Goal: Check status

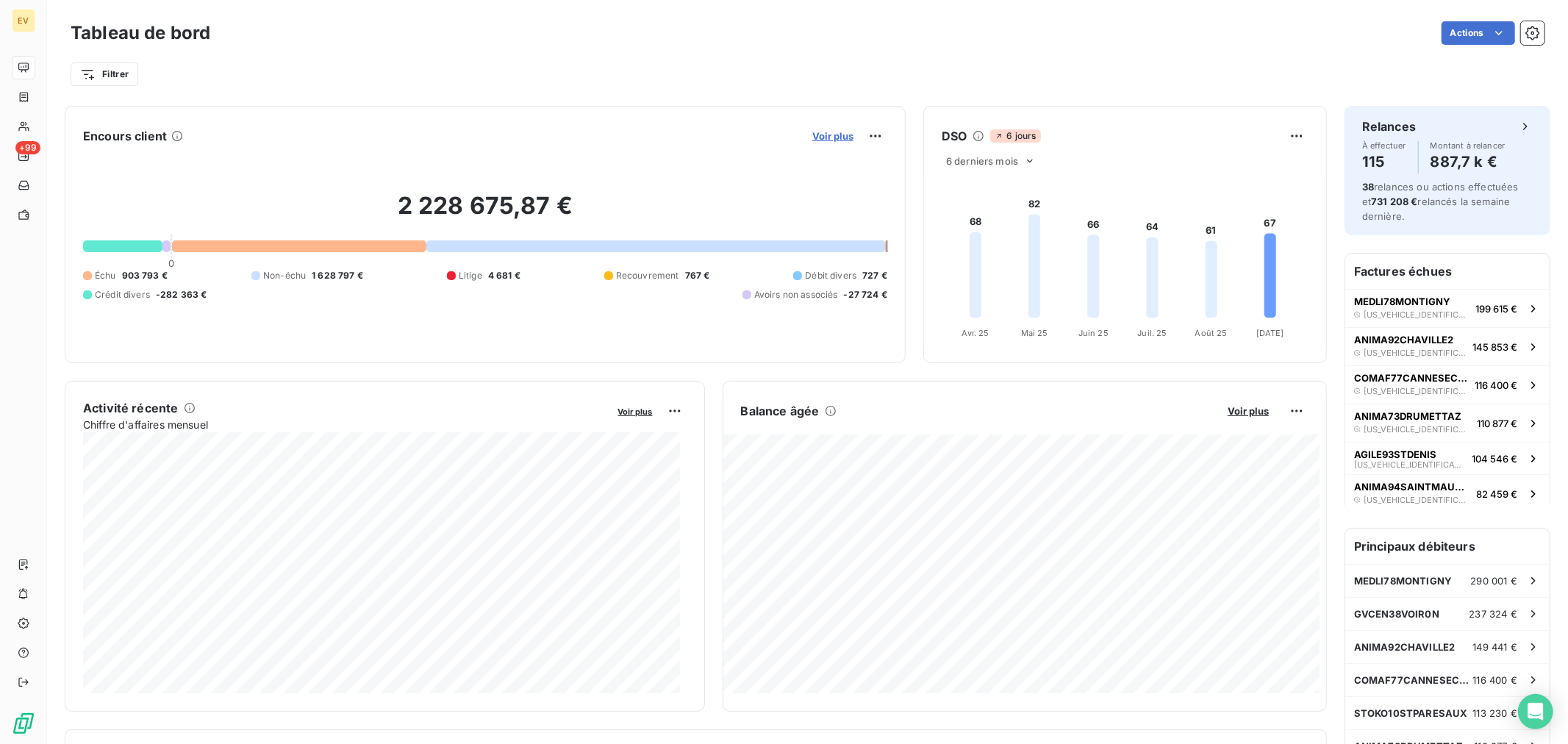
click at [821, 130] on span "Voir plus" at bounding box center [833, 137] width 41 height 12
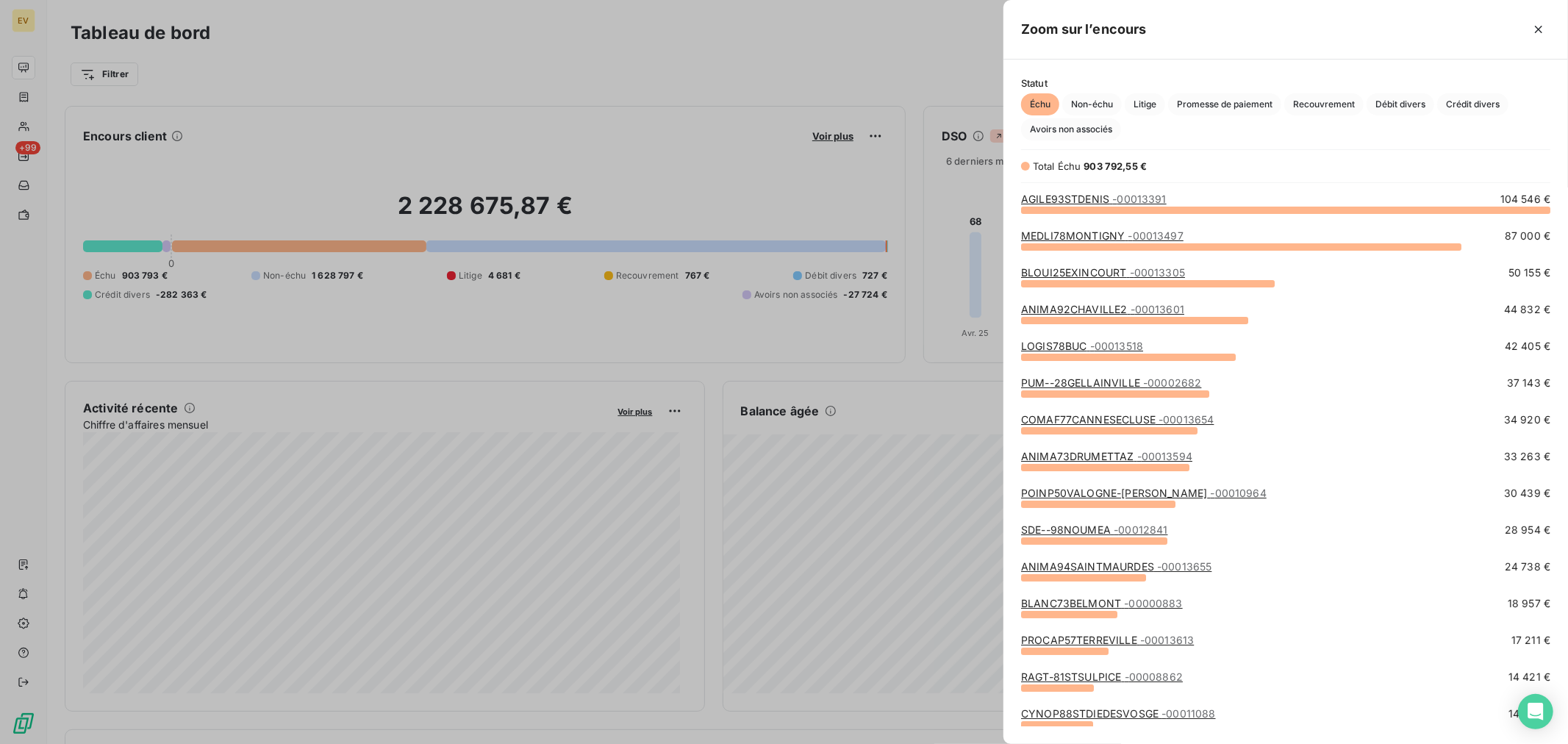
scroll to position [522, 552]
click at [833, 142] on div at bounding box center [784, 372] width 1568 height 744
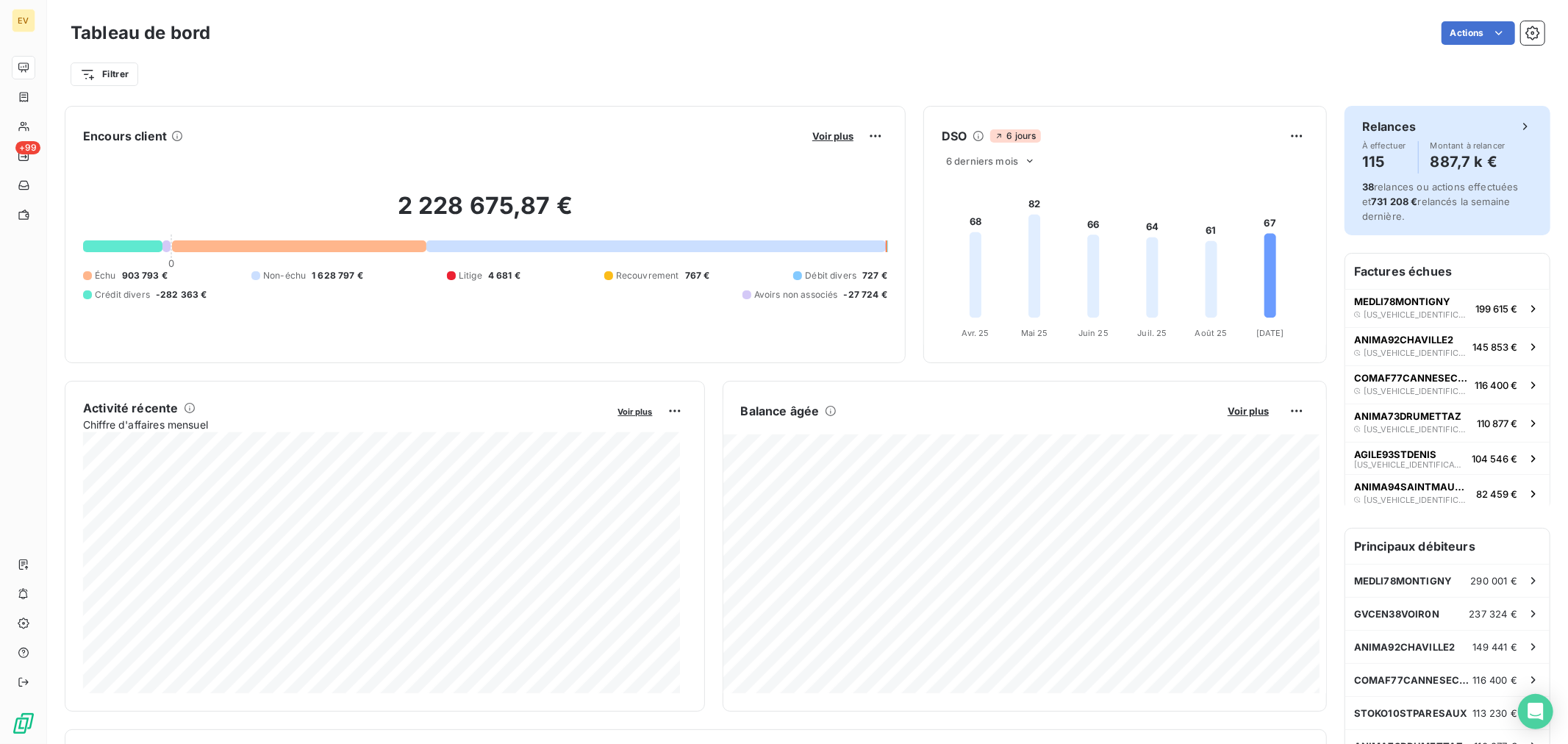
click at [1372, 160] on h4 "115" at bounding box center [1384, 161] width 44 height 23
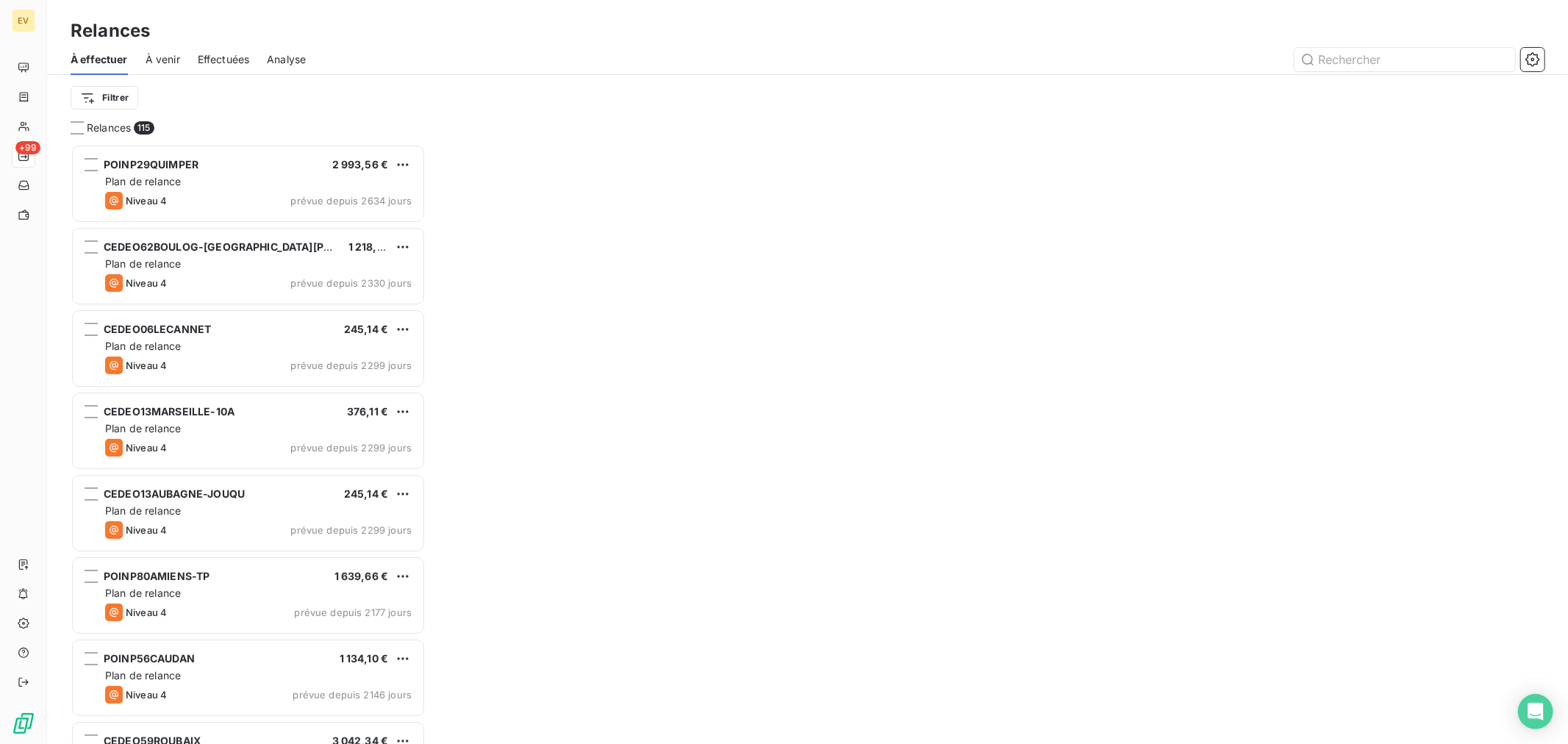
scroll to position [587, 342]
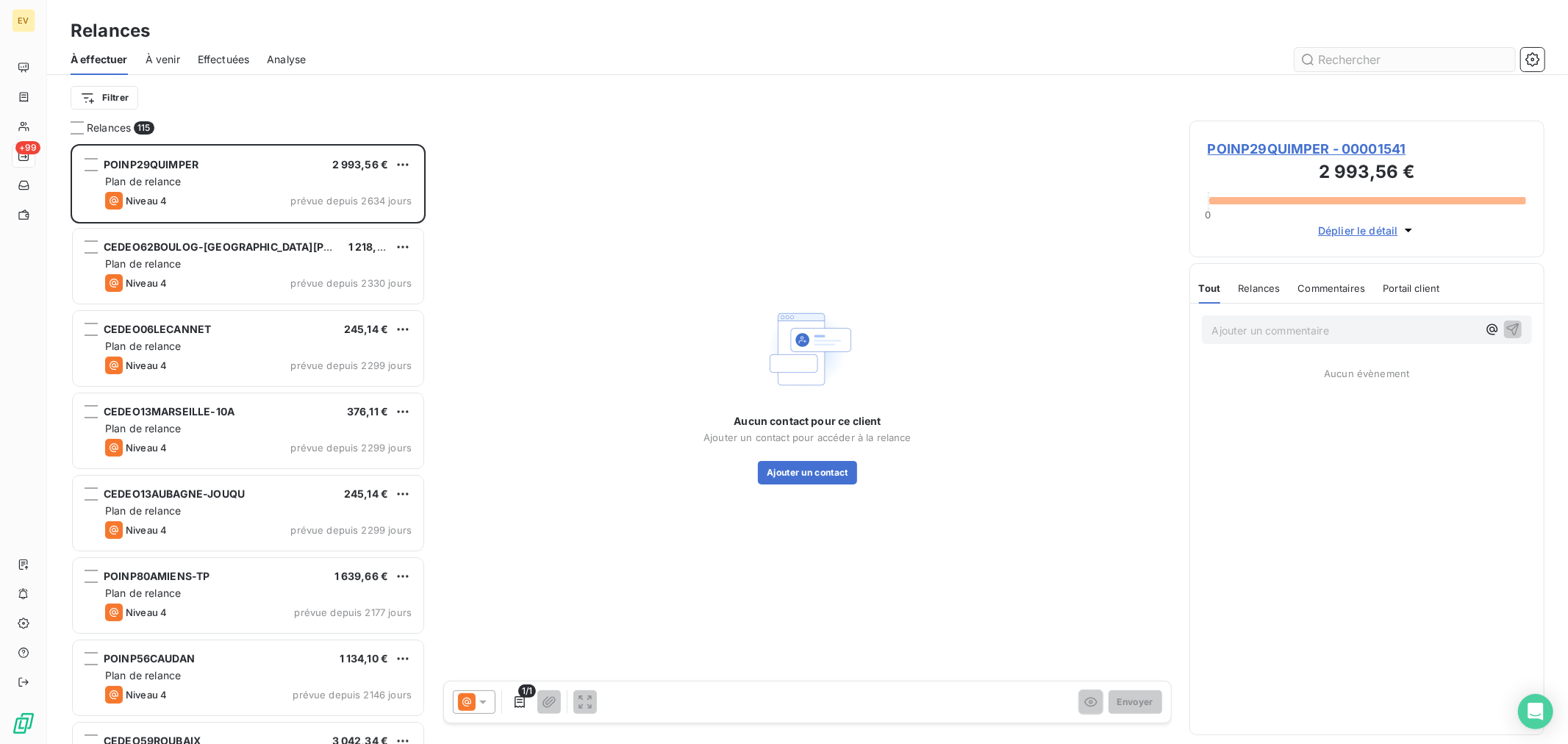
click at [1347, 59] on input "text" at bounding box center [1405, 59] width 220 height 23
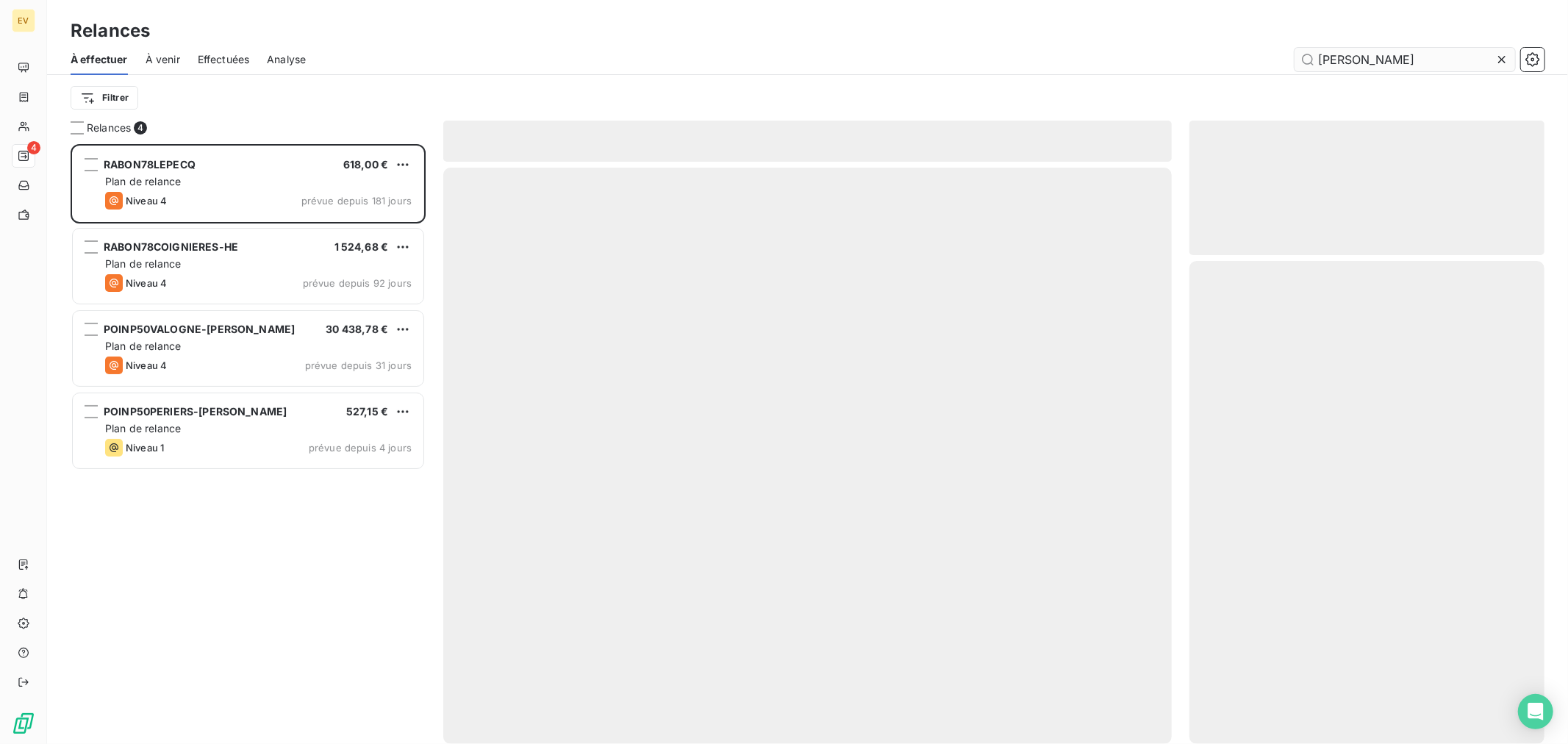
scroll to position [587, 342]
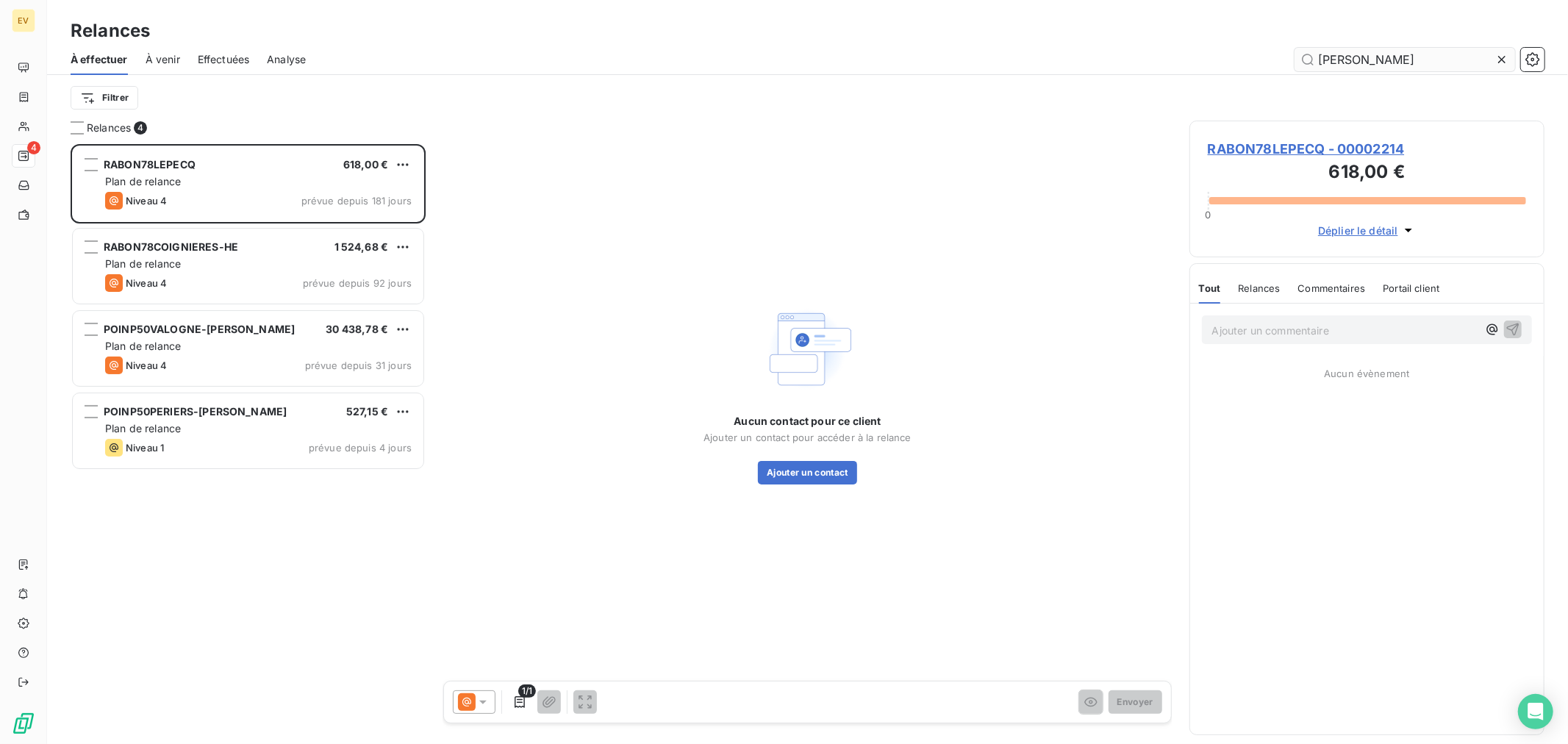
scroll to position [587, 342]
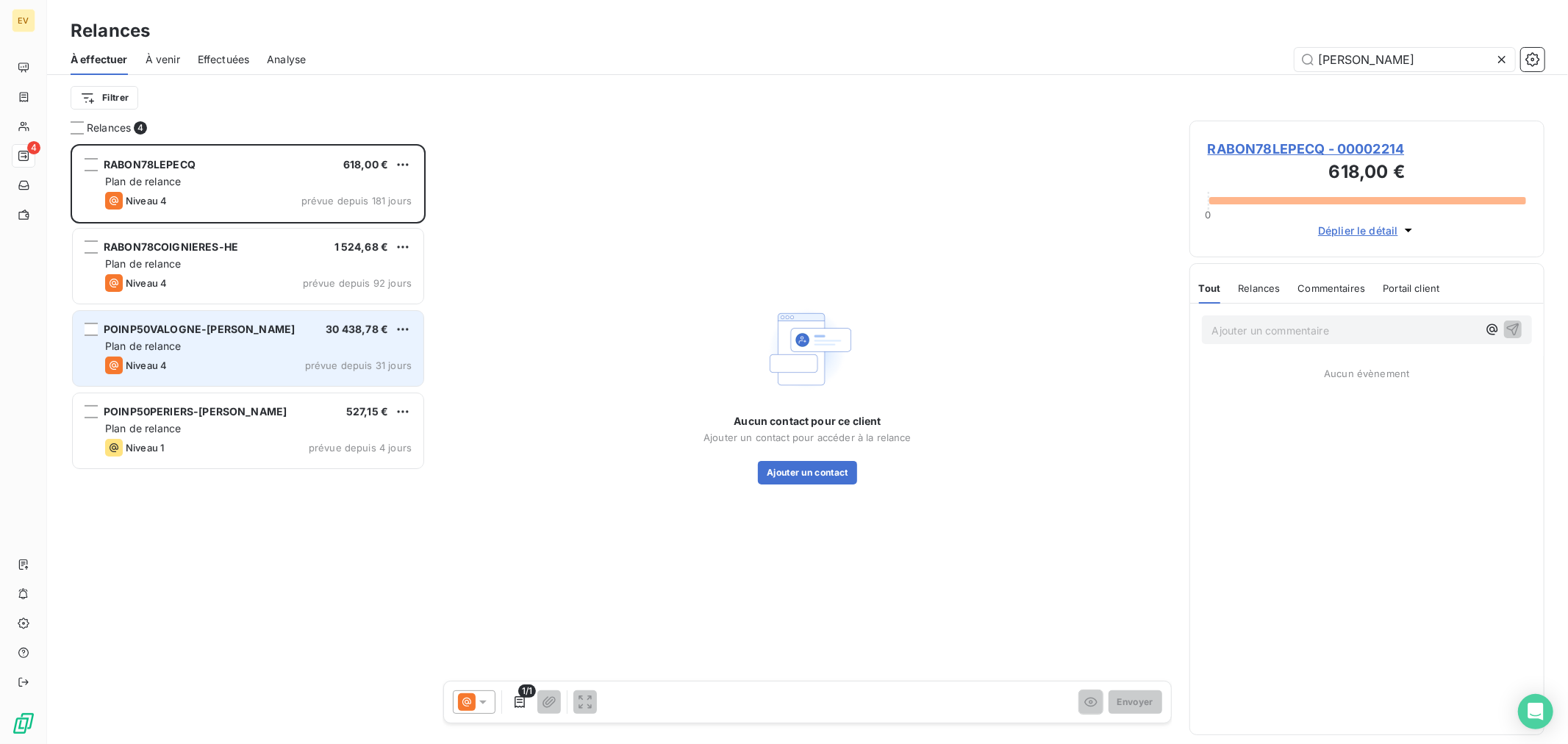
type input "[PERSON_NAME]"
click at [221, 343] on div "Plan de relance" at bounding box center [258, 346] width 307 height 15
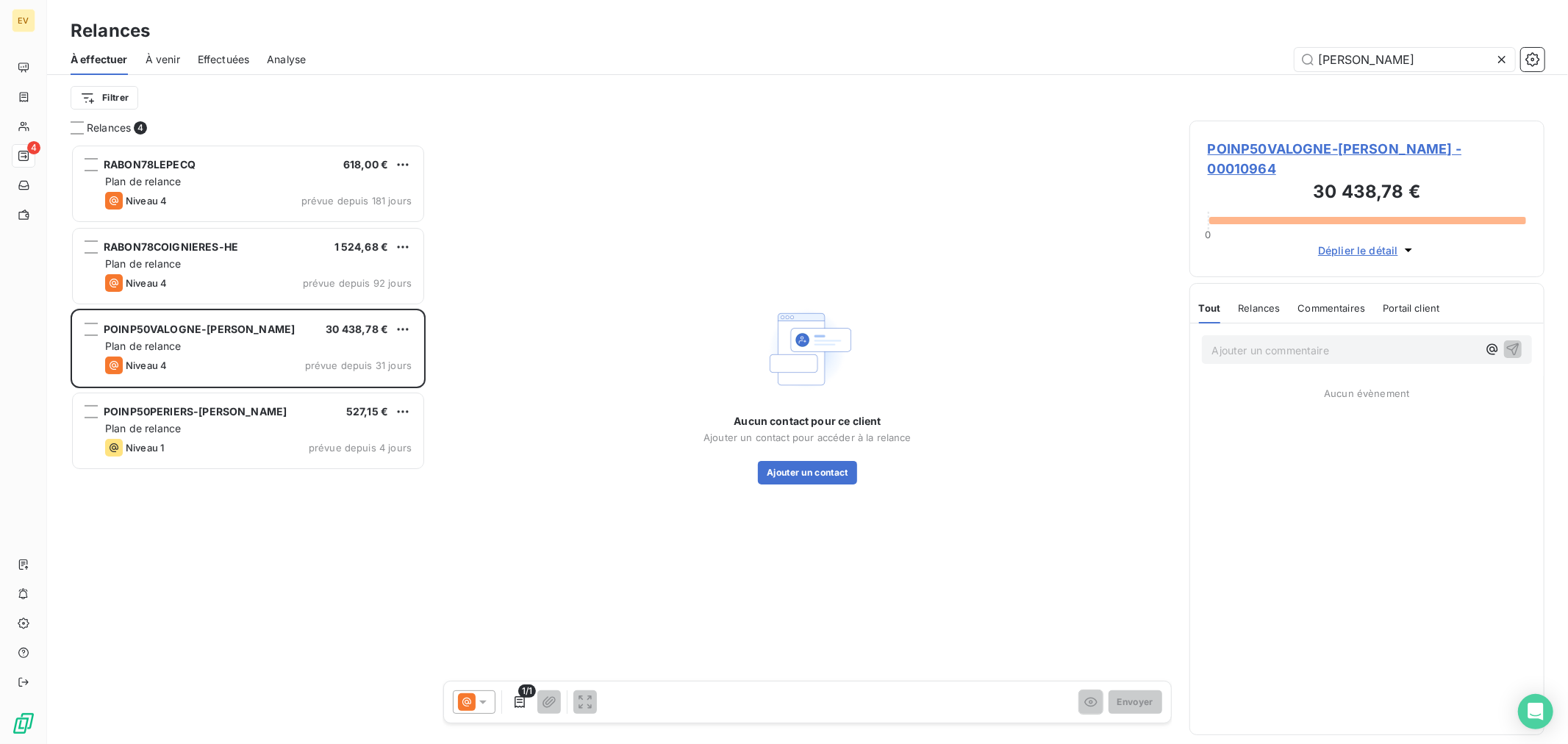
click at [1288, 149] on span "POINP50VALOGNE-[PERSON_NAME] - 00010964" at bounding box center [1367, 159] width 318 height 40
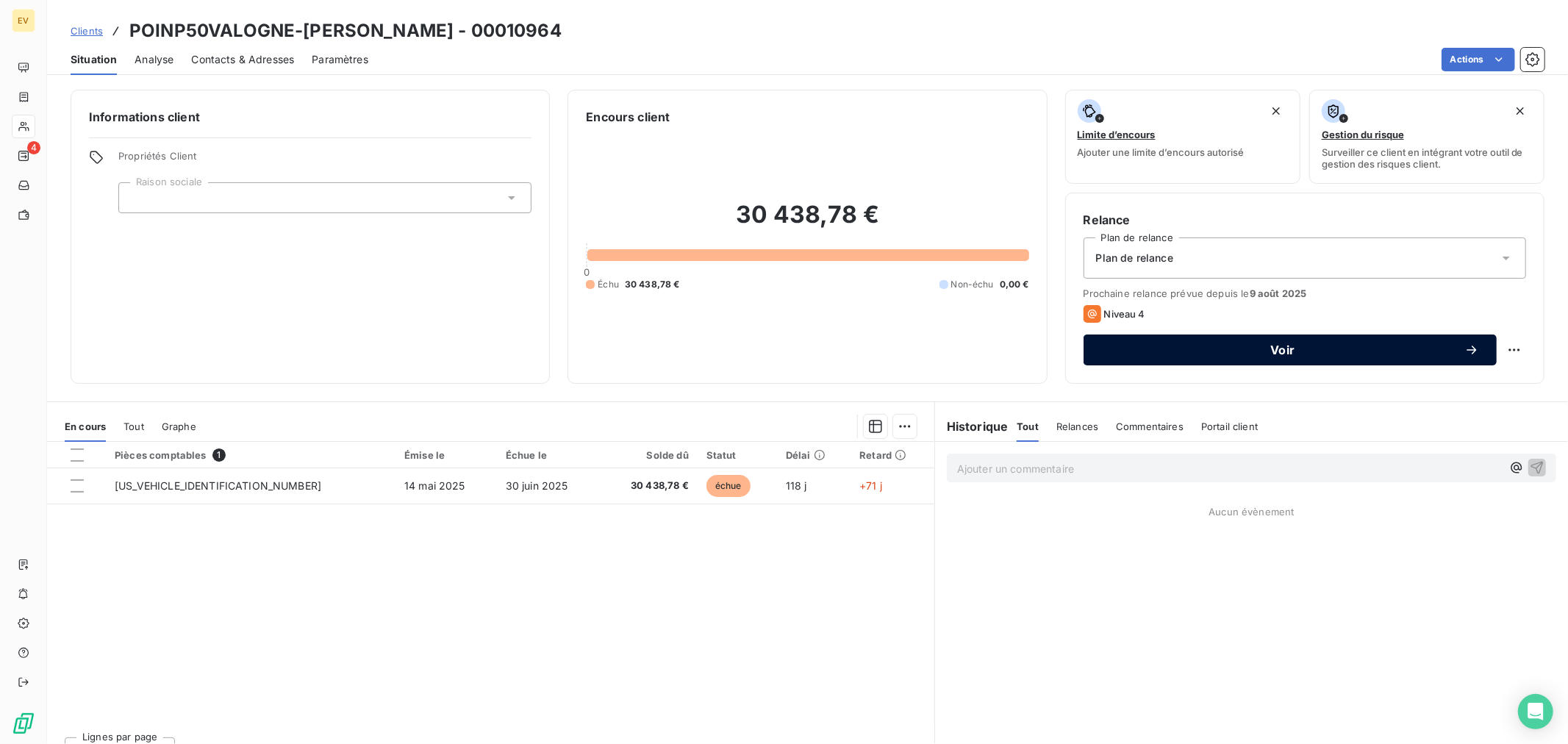
click at [1260, 350] on span "Voir" at bounding box center [1283, 350] width 363 height 12
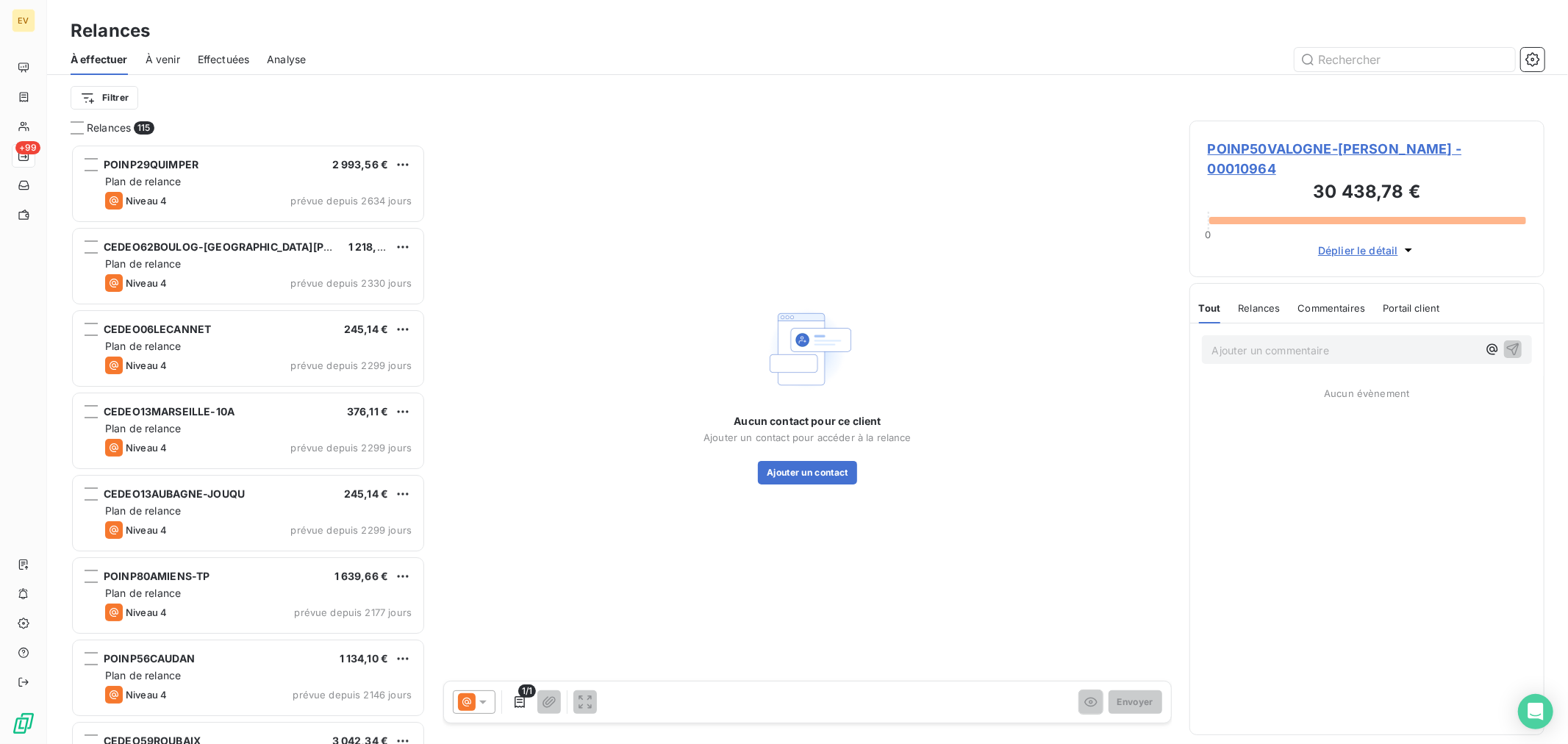
scroll to position [587, 342]
click at [807, 473] on button "Ajouter un contact" at bounding box center [807, 472] width 99 height 23
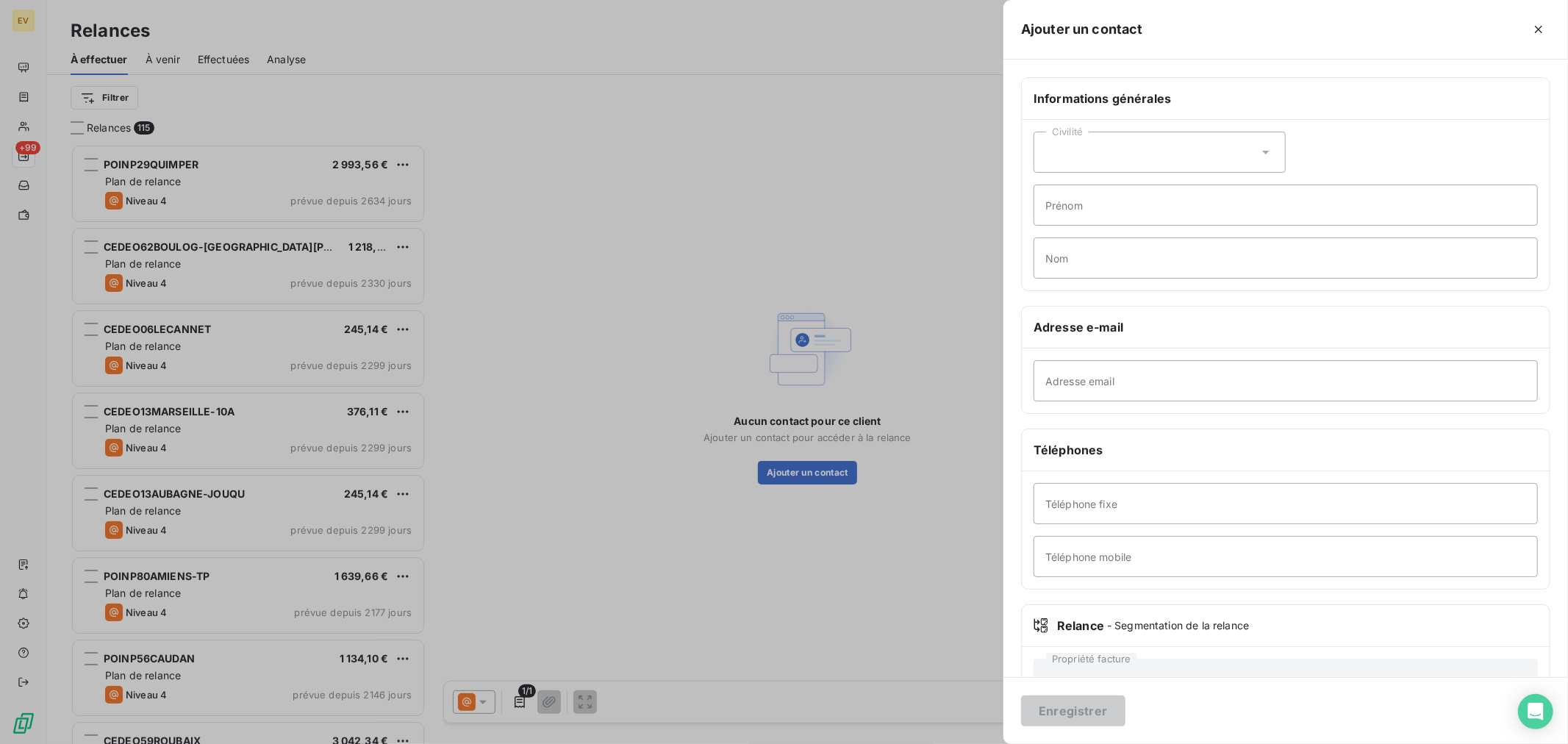
drag, startPoint x: 635, startPoint y: 738, endPoint x: 447, endPoint y: 16, distance: 746.1
click at [447, 16] on div at bounding box center [784, 372] width 1568 height 744
